Goal: Check status

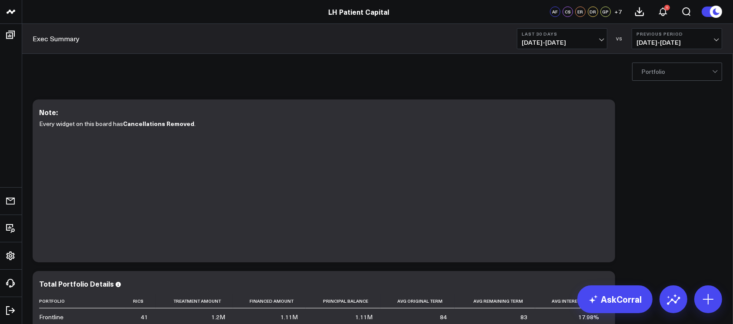
click at [549, 35] on b "Last 30 Days" at bounding box center [561, 33] width 81 height 5
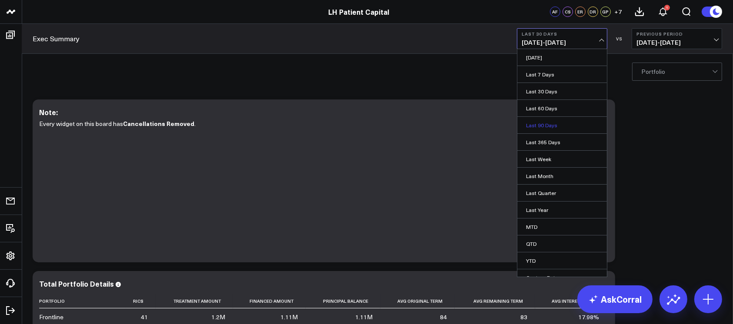
scroll to position [8, 0]
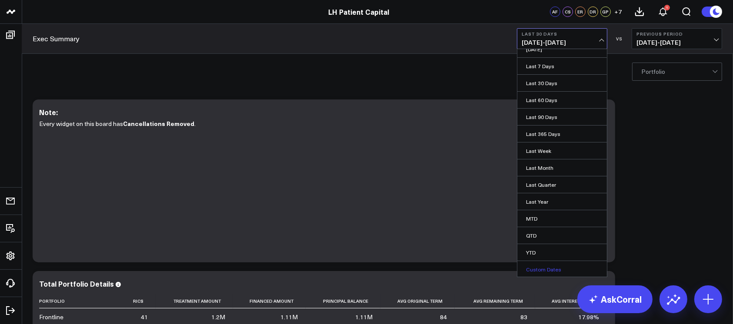
click at [531, 242] on link "Custom Dates" at bounding box center [562, 269] width 90 height 17
select select "7"
select select "2025"
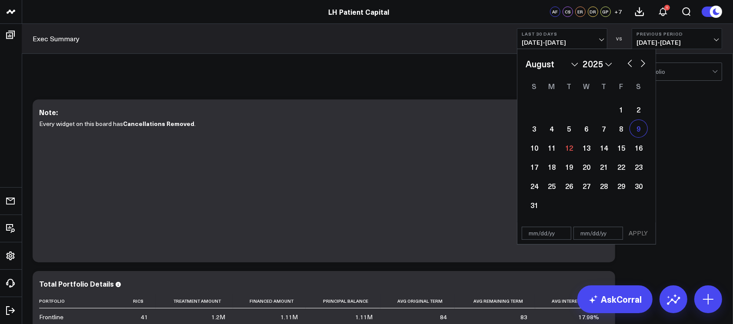
click at [549, 124] on div "9" at bounding box center [638, 128] width 17 height 17
type input "[DATE]"
select select "7"
select select "2025"
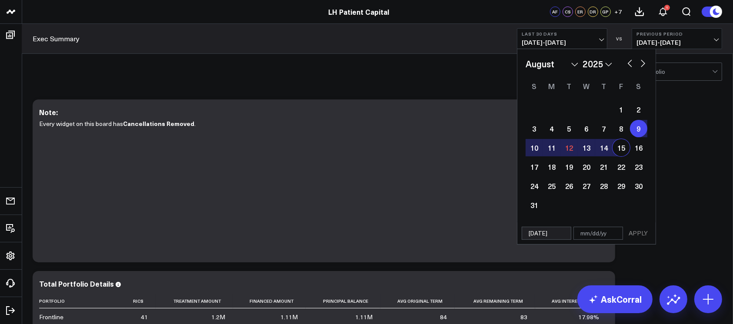
click at [549, 148] on div "15" at bounding box center [620, 147] width 17 height 17
type input "[DATE]"
select select "7"
select select "2025"
click at [549, 106] on div "2" at bounding box center [638, 109] width 17 height 17
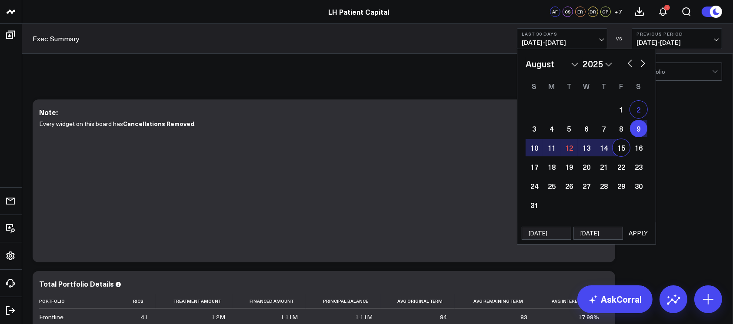
type input "[DATE]"
select select "7"
select select "2025"
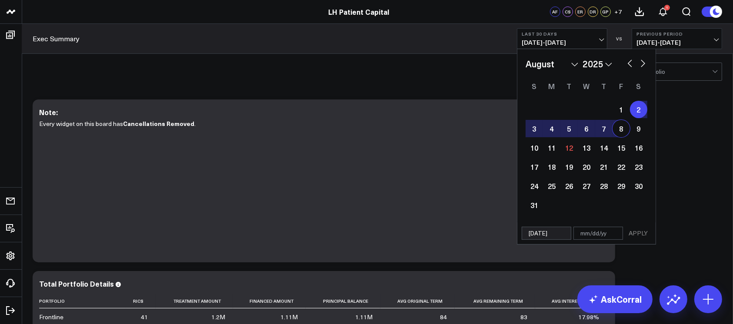
click at [549, 130] on div "8" at bounding box center [620, 128] width 17 height 17
type input "[DATE]"
select select "7"
select select "2025"
click at [549, 237] on button "APPLY" at bounding box center [638, 233] width 26 height 13
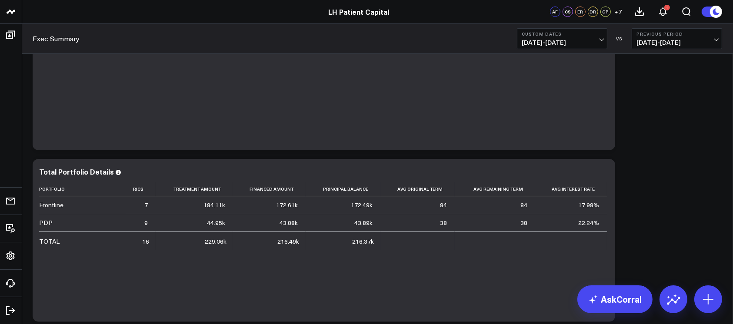
scroll to position [113, 0]
